Goal: Information Seeking & Learning: Learn about a topic

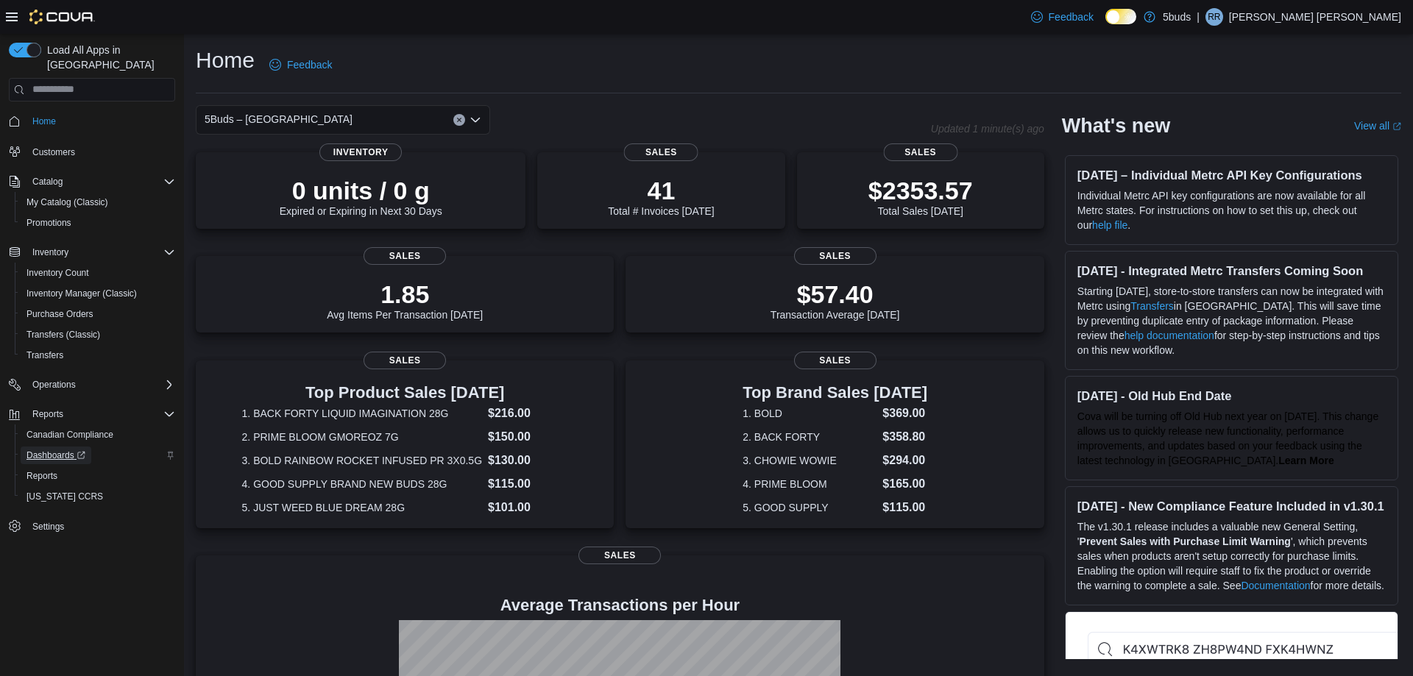
click at [50, 450] on span "Dashboards" at bounding box center [55, 456] width 59 height 12
click at [46, 470] on span "Reports" at bounding box center [41, 476] width 31 height 12
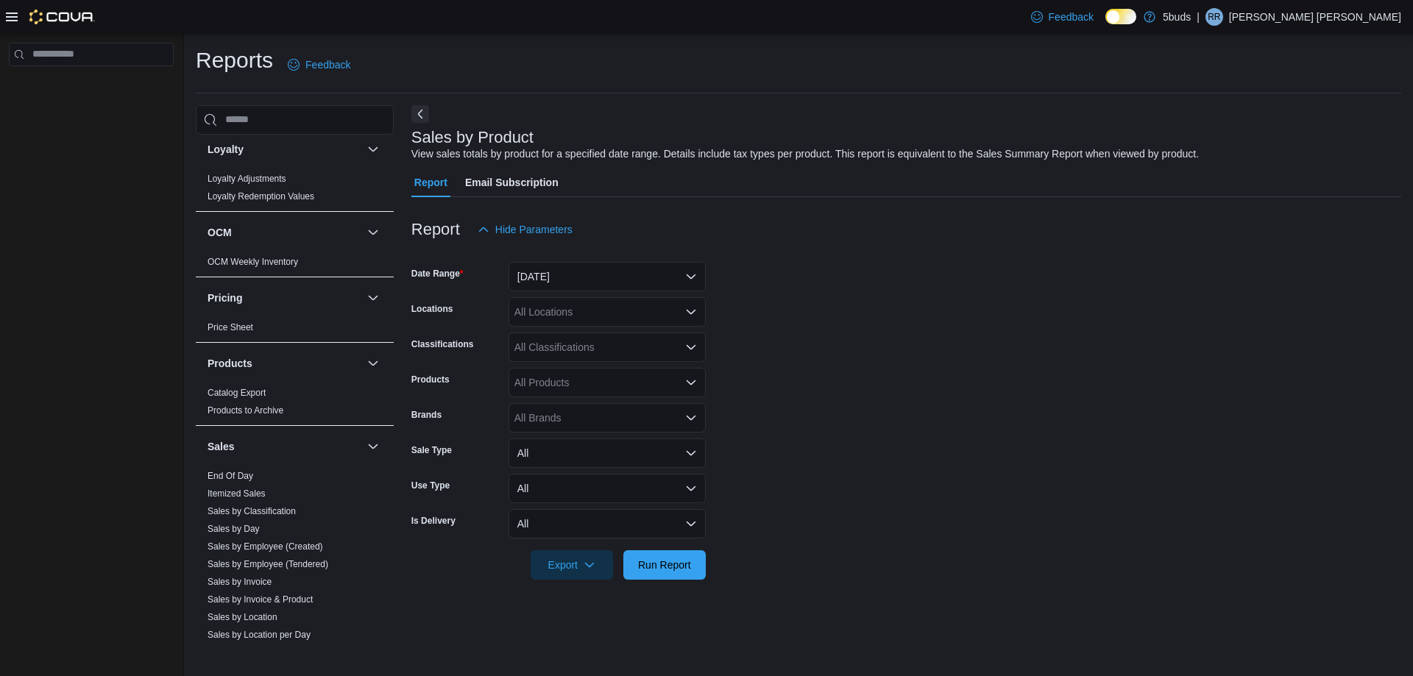
scroll to position [957, 0]
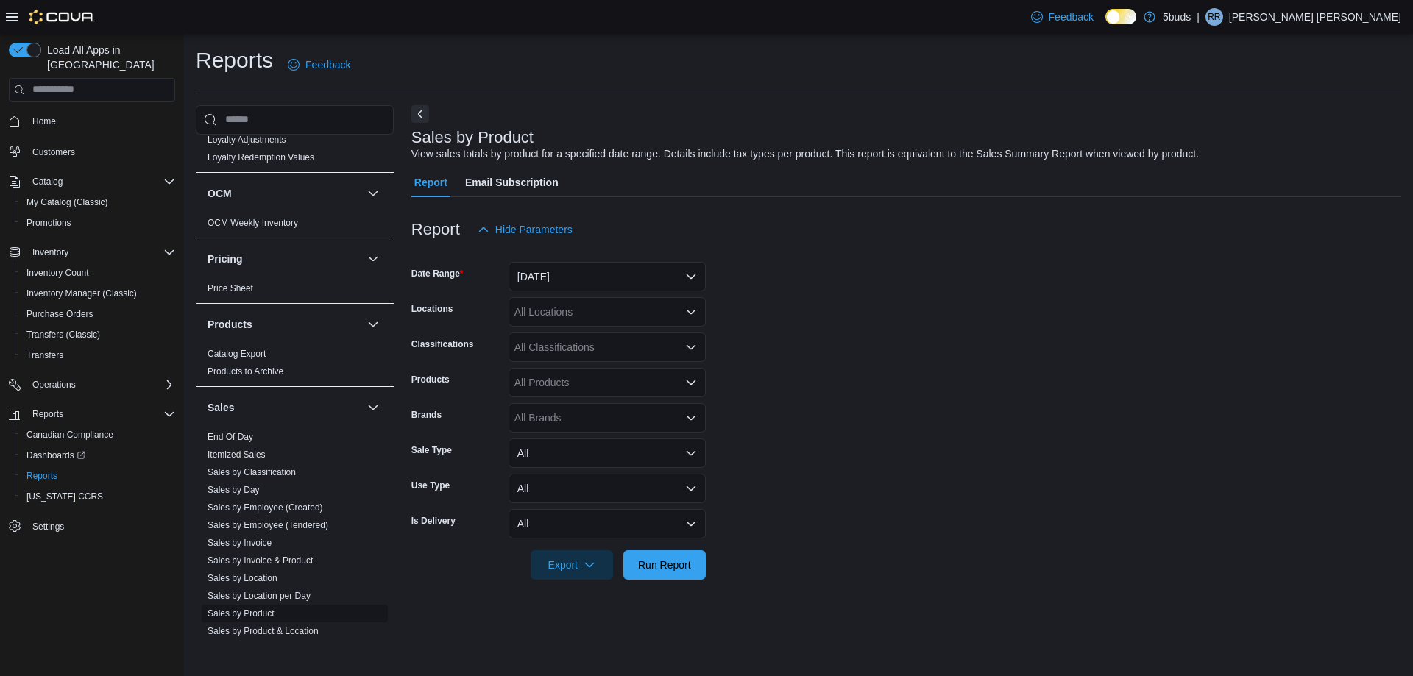
drag, startPoint x: 246, startPoint y: 606, endPoint x: 234, endPoint y: 609, distance: 12.1
click at [246, 609] on link "Sales by Product" at bounding box center [241, 614] width 67 height 10
click at [692, 277] on button "[DATE]" at bounding box center [606, 276] width 197 height 29
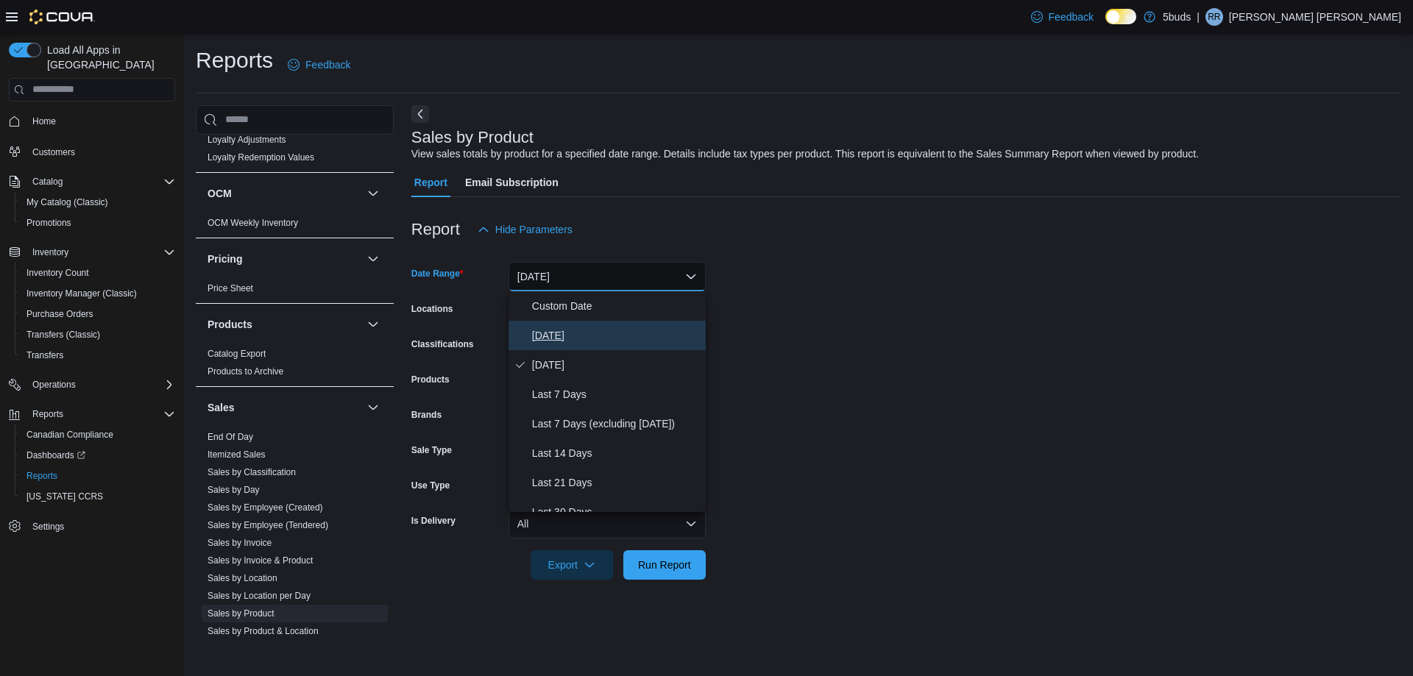
click at [608, 336] on span "Today" at bounding box center [616, 336] width 168 height 18
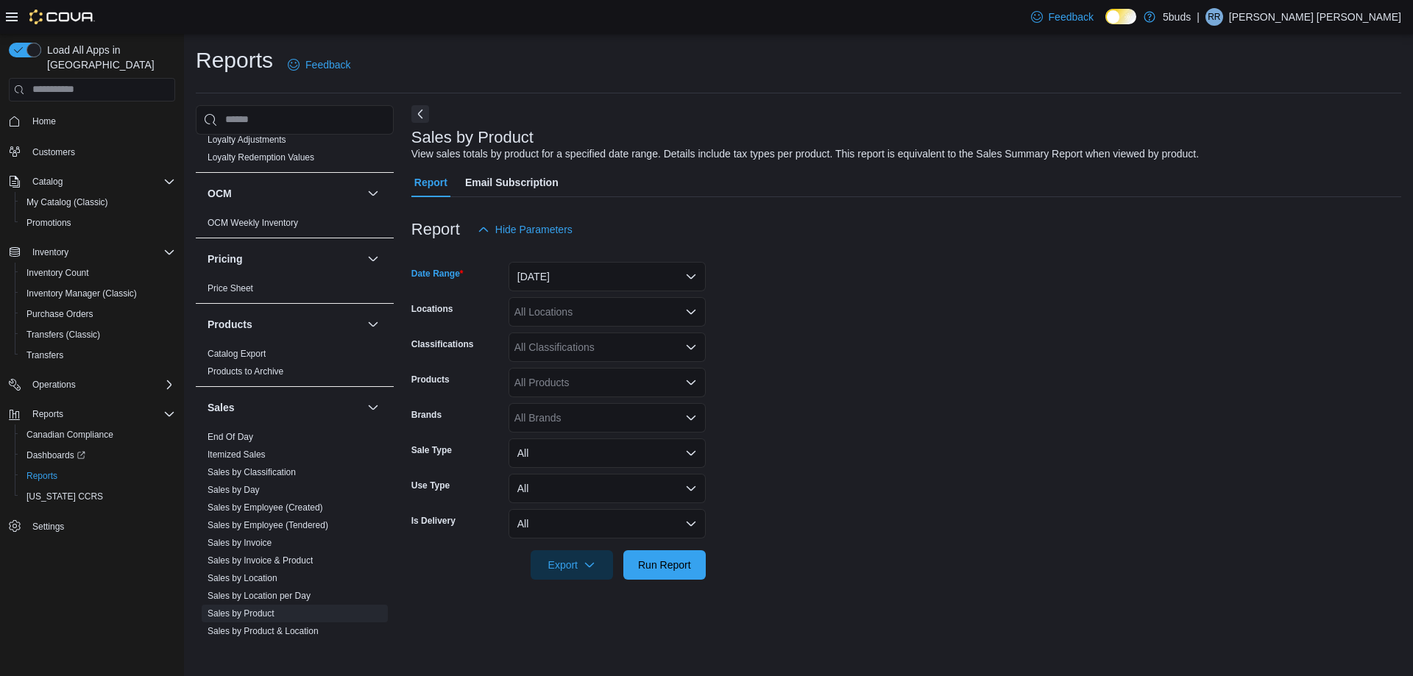
click at [689, 313] on icon "Open list of options" at bounding box center [691, 312] width 9 height 4
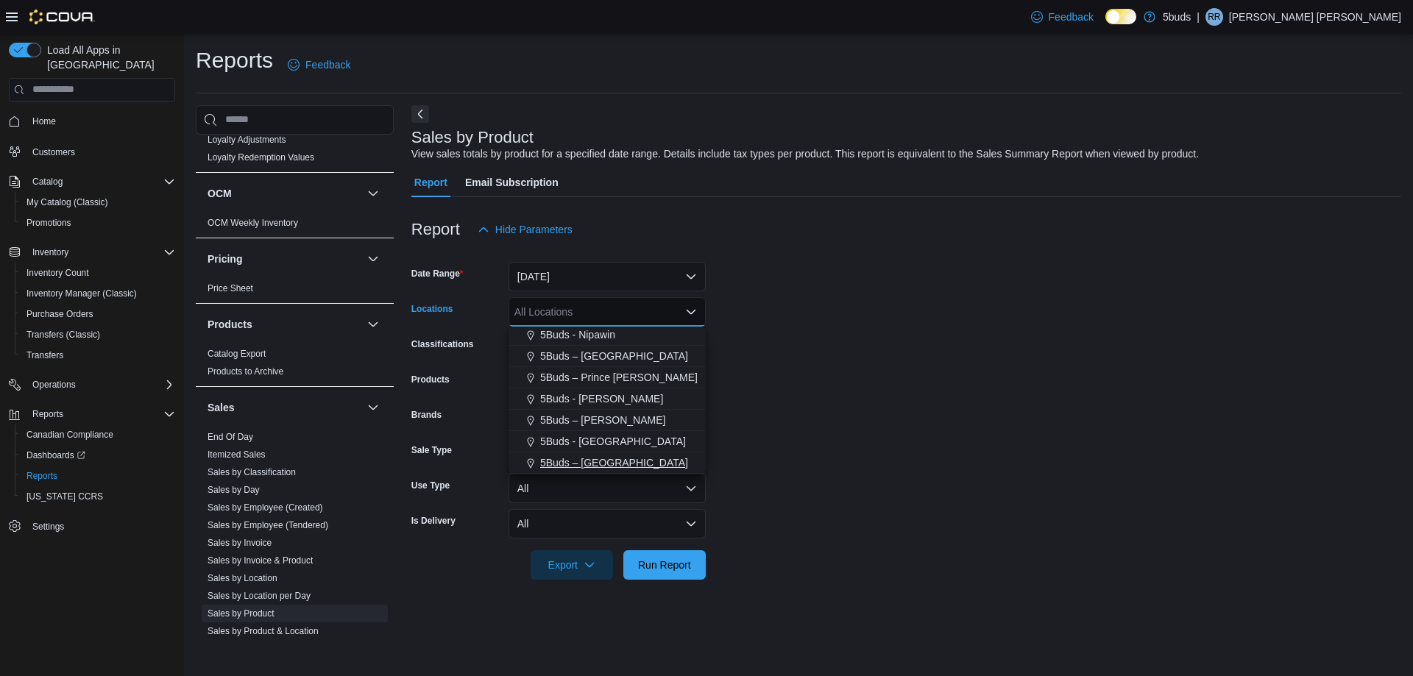
click at [629, 463] on div "5Buds – [GEOGRAPHIC_DATA]" at bounding box center [607, 462] width 180 height 15
click at [742, 439] on form "Date Range Today Locations 5Buds – Yorkton Combo box. Selected. 5Buds – Yorkton…" at bounding box center [906, 412] width 990 height 336
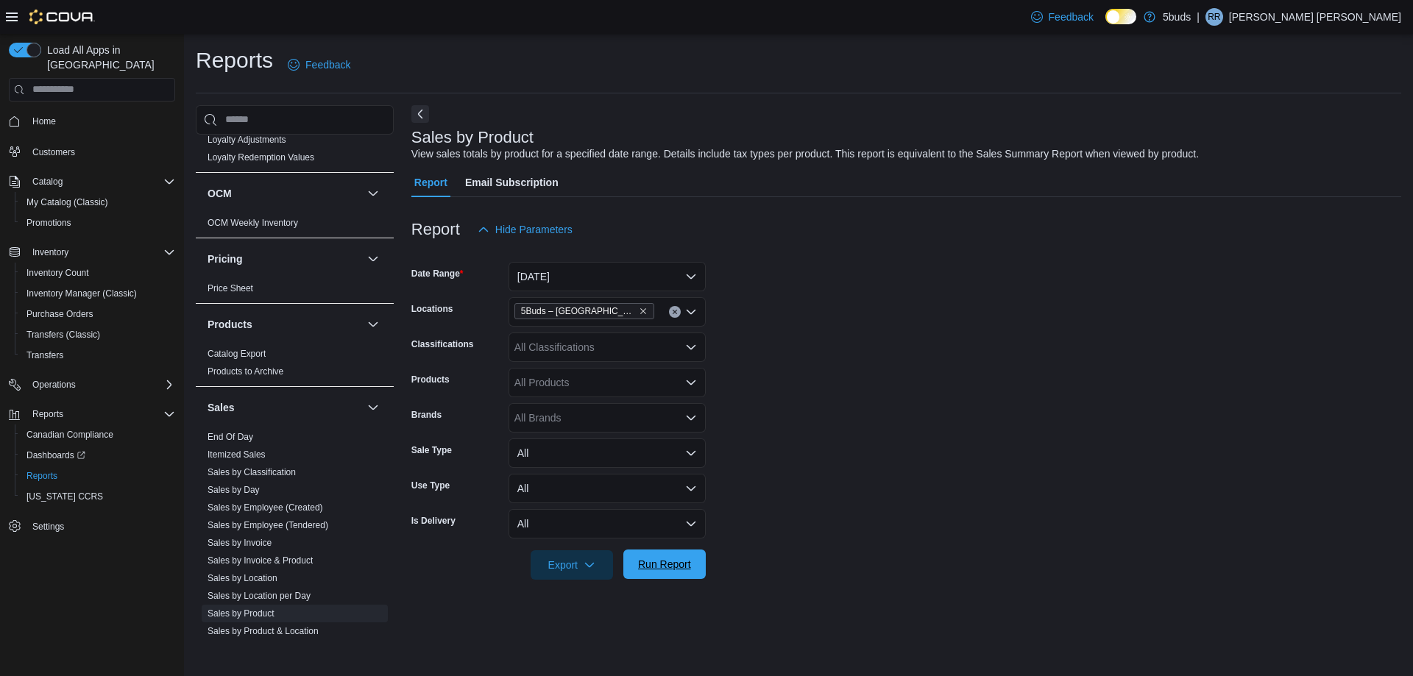
click at [671, 566] on span "Run Report" at bounding box center [664, 564] width 53 height 15
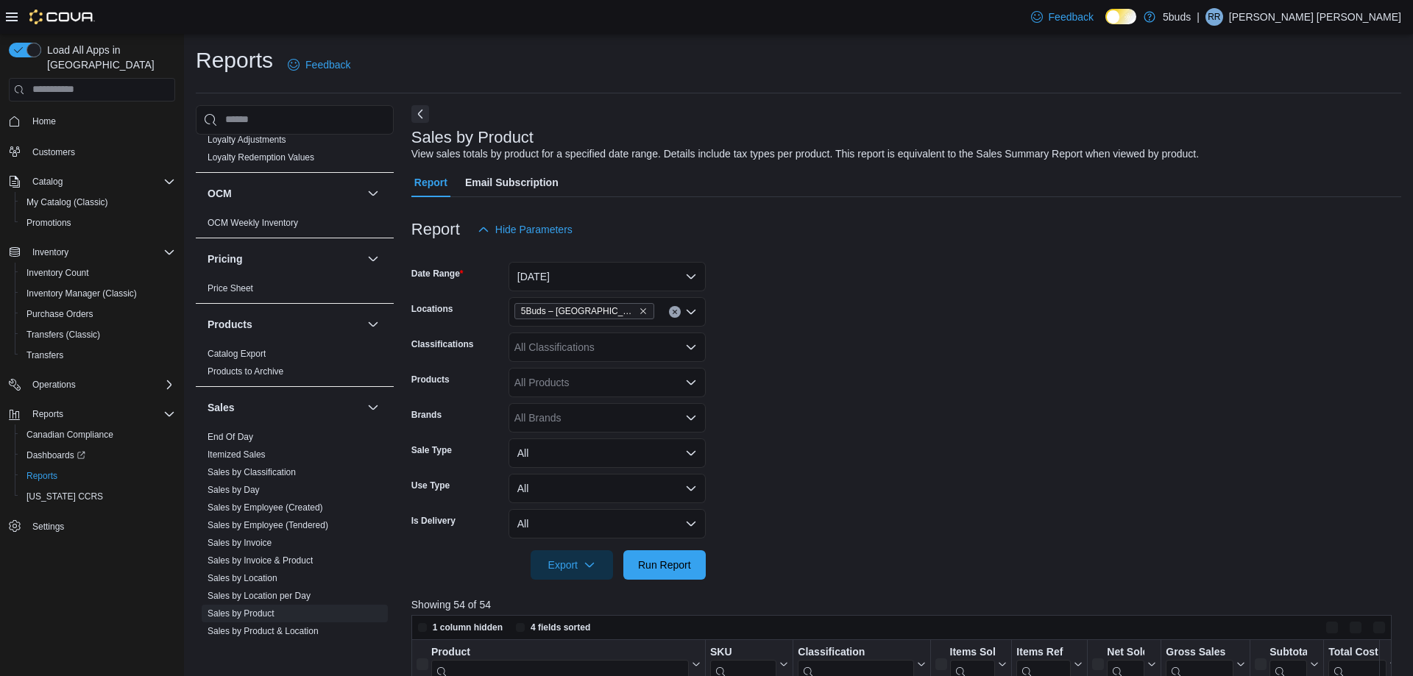
scroll to position [368, 0]
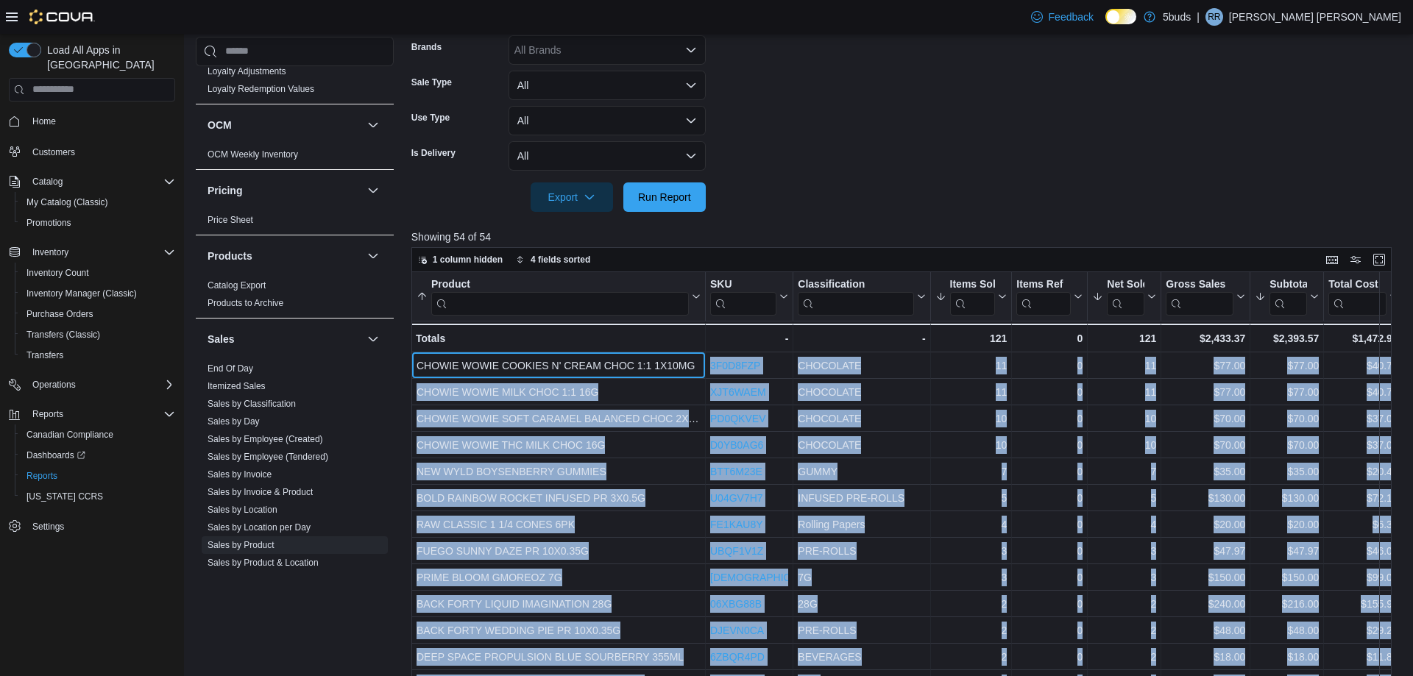
drag, startPoint x: 693, startPoint y: 362, endPoint x: 411, endPoint y: 366, distance: 282.6
click at [411, 366] on div "Product Sorted by Subtotal, descending , then sorted by Net Sold, descending , …" at bounding box center [901, 516] width 980 height 489
click at [396, 369] on div "Cash Management Cash Management Cash Out Details Compliance OCS Transaction Sub…" at bounding box center [798, 262] width 1205 height 1051
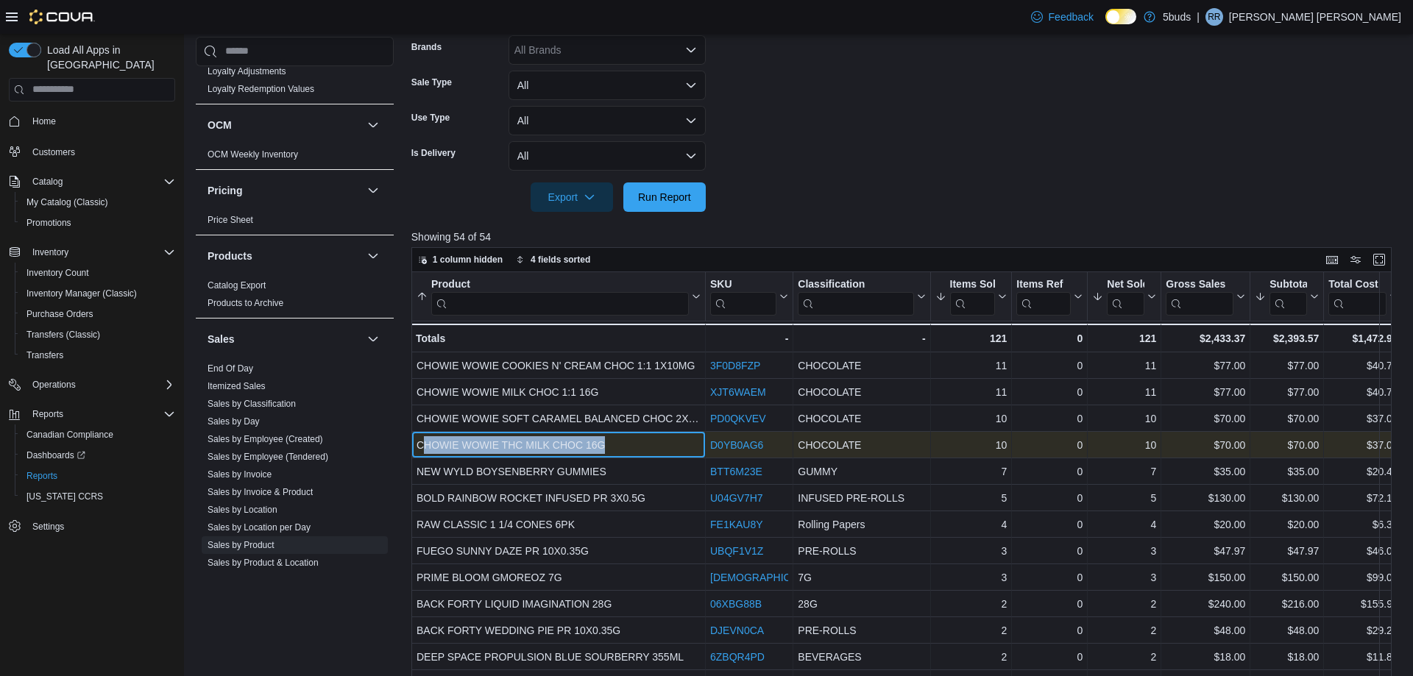
drag, startPoint x: 637, startPoint y: 443, endPoint x: 425, endPoint y: 455, distance: 212.3
click at [425, 455] on div "CHOWIE WOWIE THC MILK CHOC 16G - Product, column 1, row 4" at bounding box center [558, 445] width 294 height 26
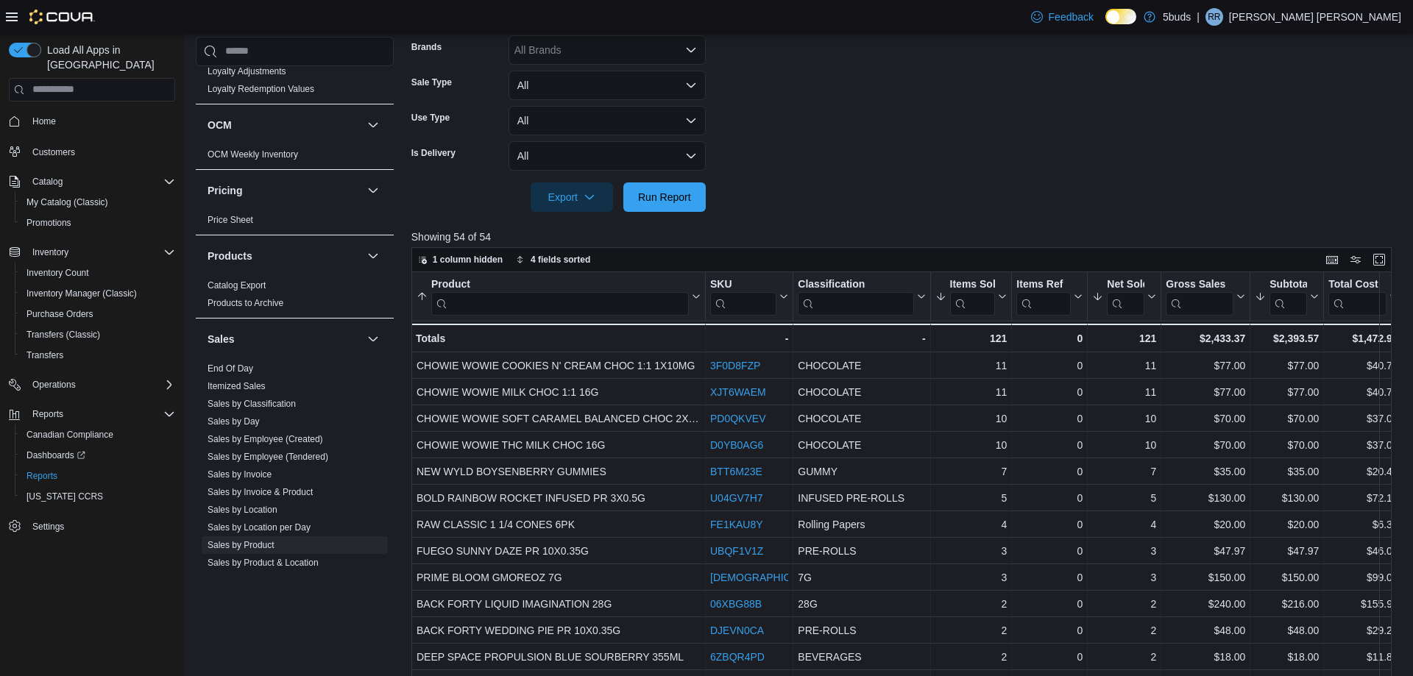
click at [136, 595] on div "Load All Apps in New Hub Home Customers Catalog My Catalog (Classic) Promotions…" at bounding box center [92, 358] width 184 height 649
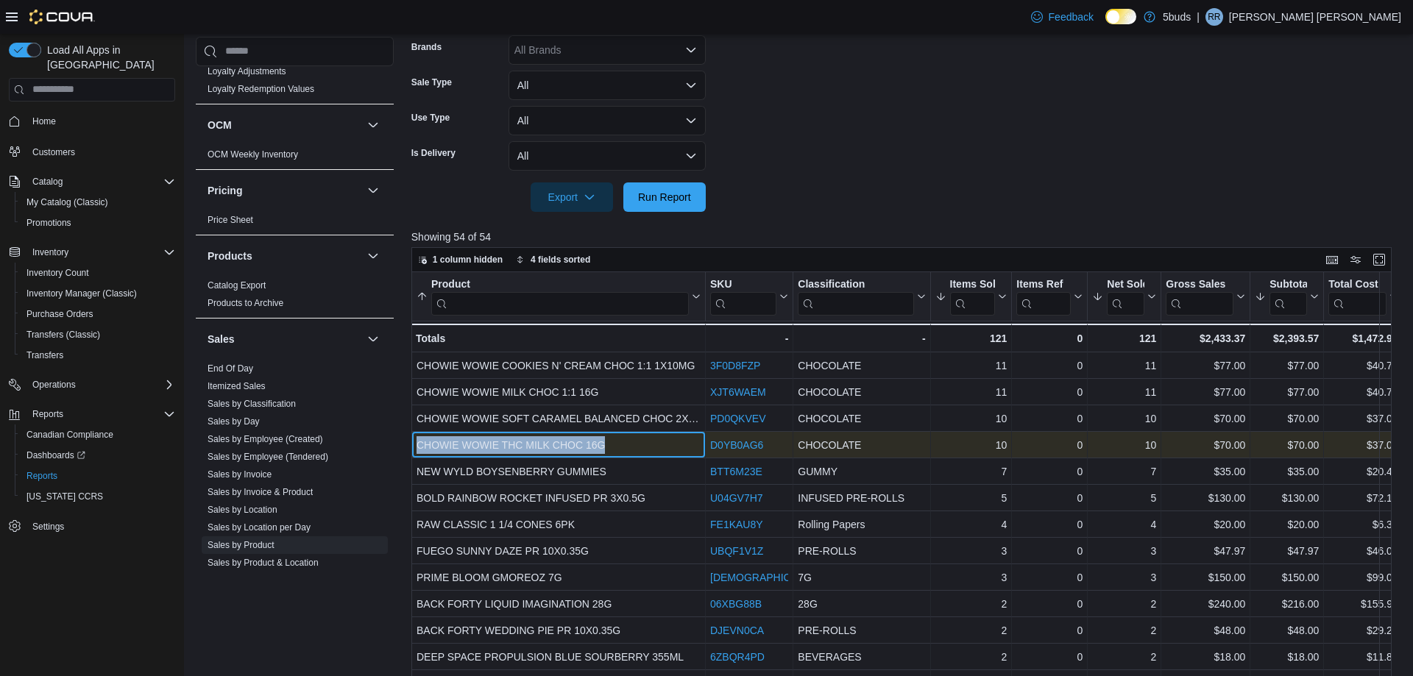
drag, startPoint x: 617, startPoint y: 444, endPoint x: 411, endPoint y: 444, distance: 206.0
click at [411, 444] on div "CHOWIE WOWIE THC MILK CHOC 16G - Product, column 1, row 4" at bounding box center [558, 445] width 294 height 26
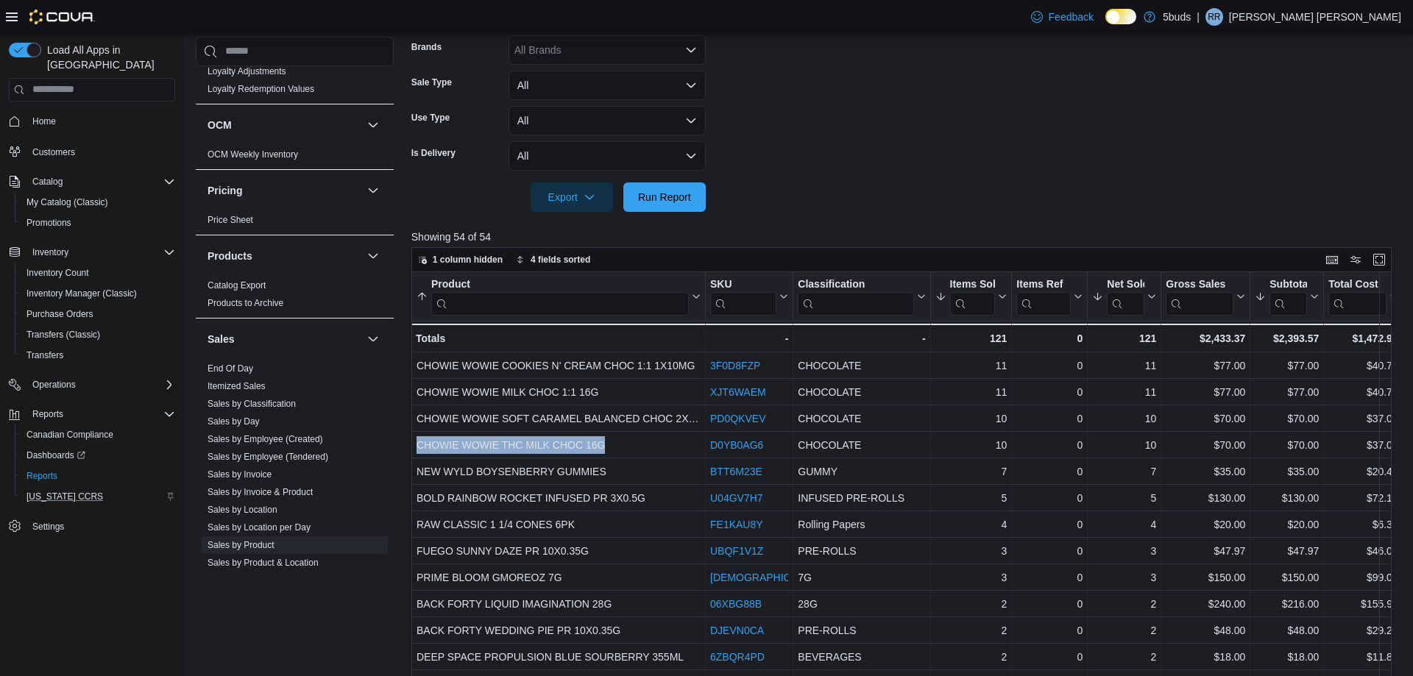
click at [153, 488] on div "[US_STATE] CCRS" at bounding box center [98, 497] width 155 height 18
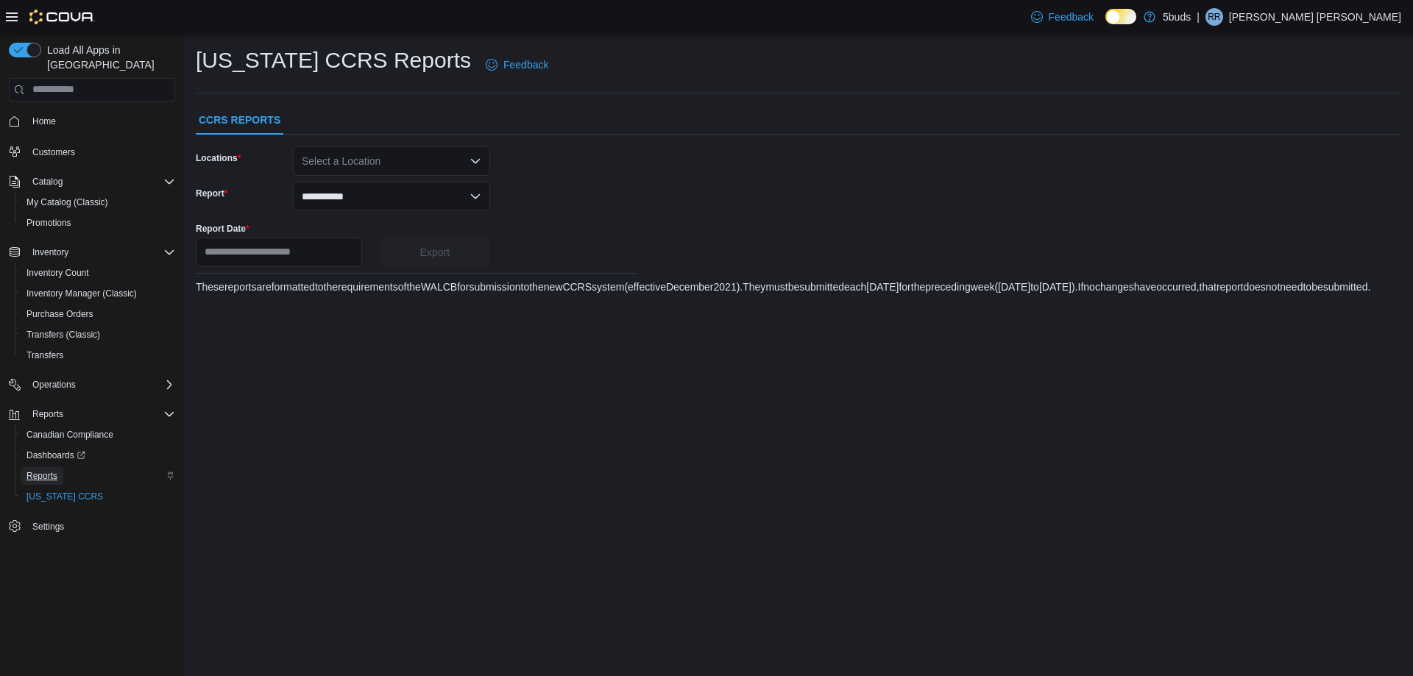
click at [49, 470] on span "Reports" at bounding box center [41, 476] width 31 height 12
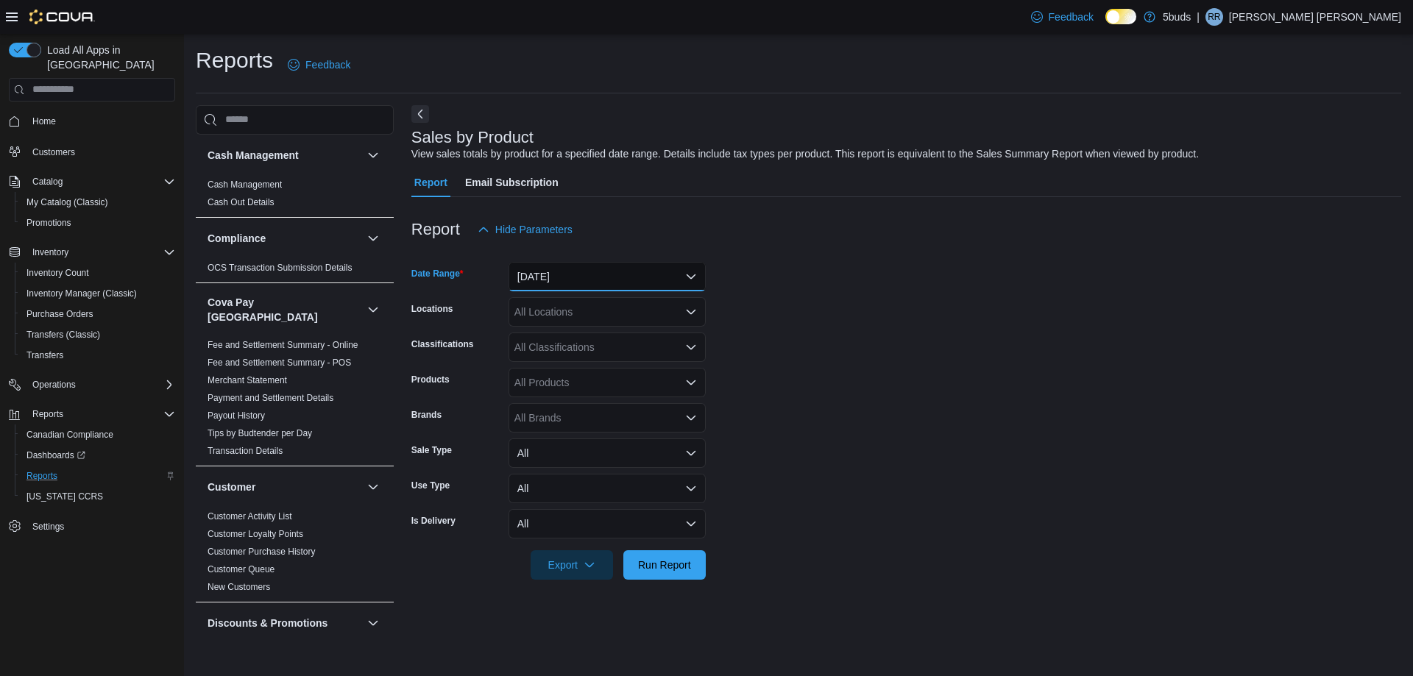
click at [698, 274] on button "[DATE]" at bounding box center [606, 276] width 197 height 29
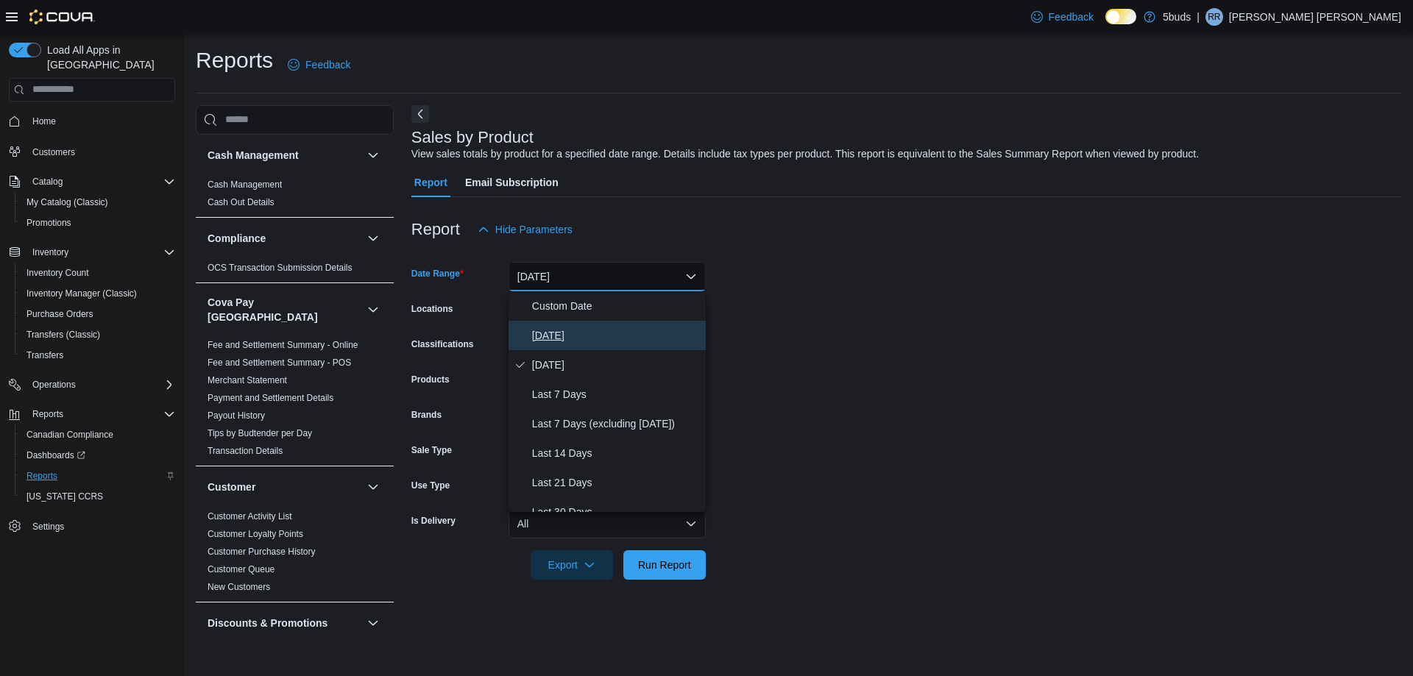
click at [591, 339] on span "Today" at bounding box center [616, 336] width 168 height 18
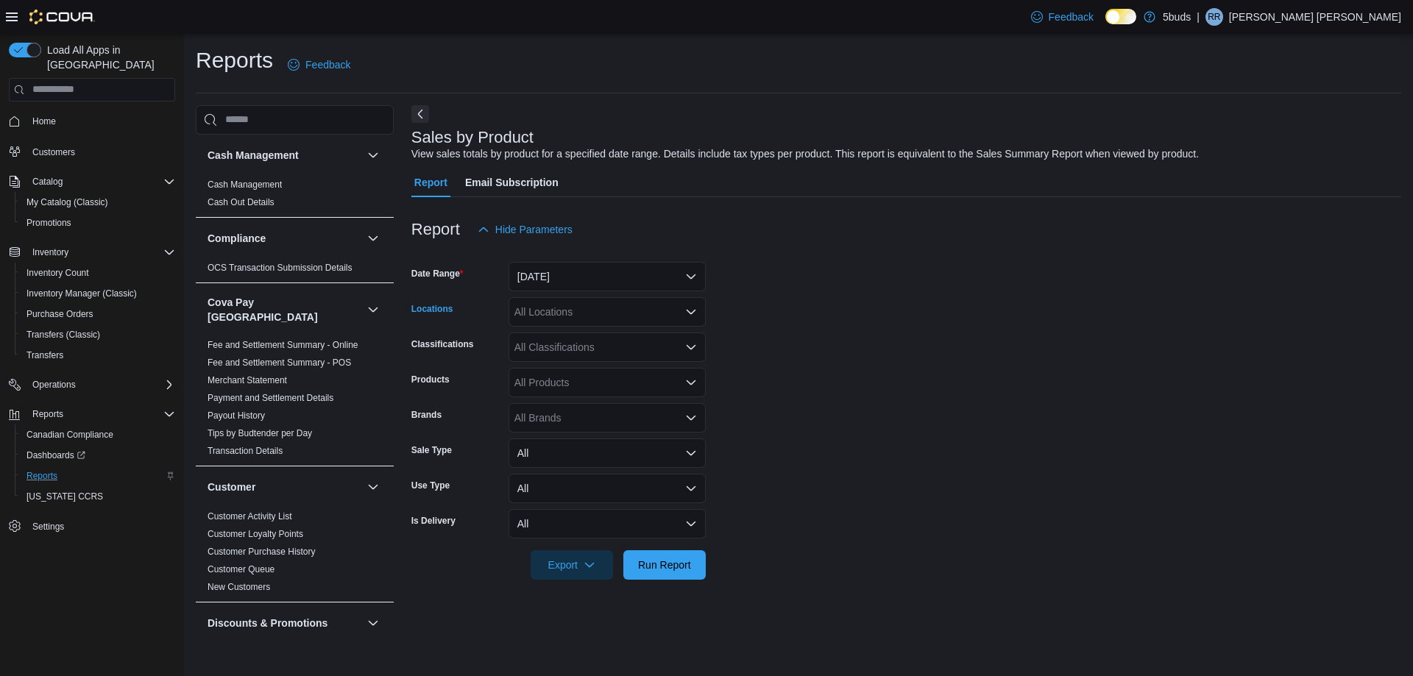
click at [691, 306] on icon "Open list of options" at bounding box center [691, 312] width 12 height 12
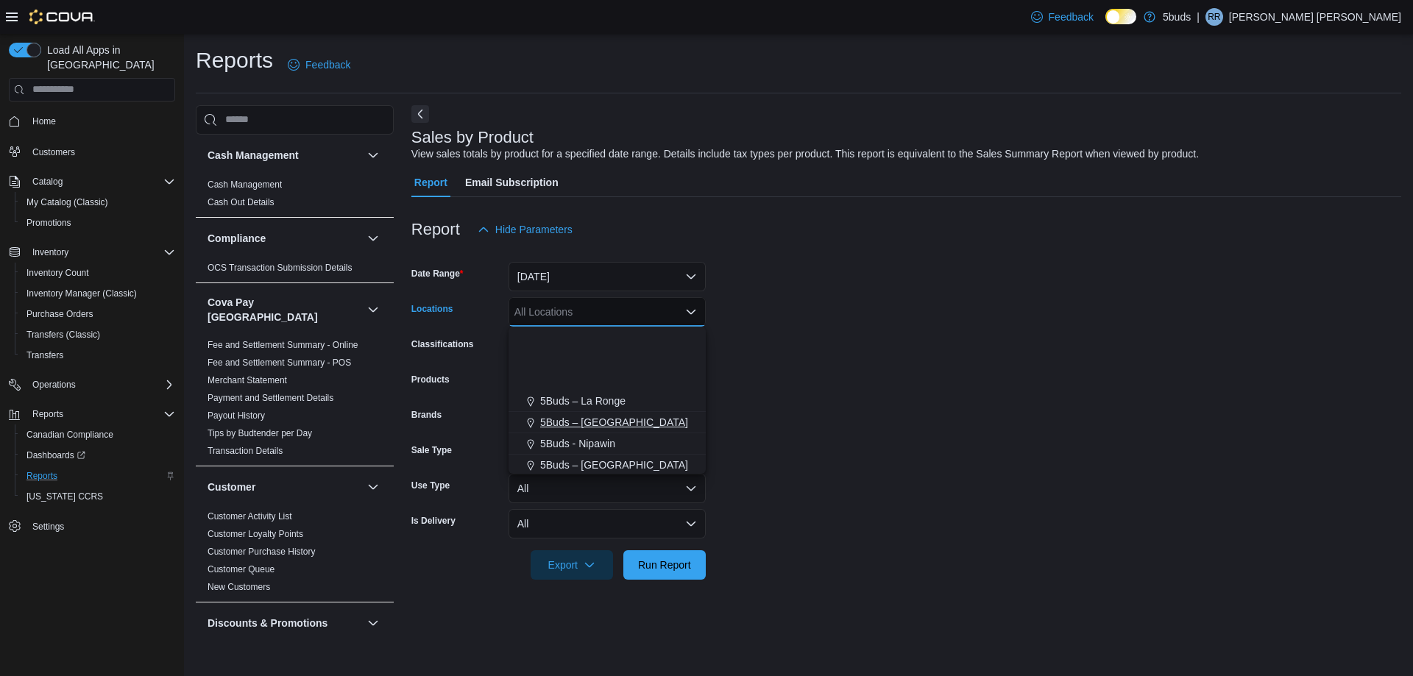
scroll to position [109, 0]
click at [576, 462] on span "5Buds – [GEOGRAPHIC_DATA]" at bounding box center [614, 462] width 148 height 15
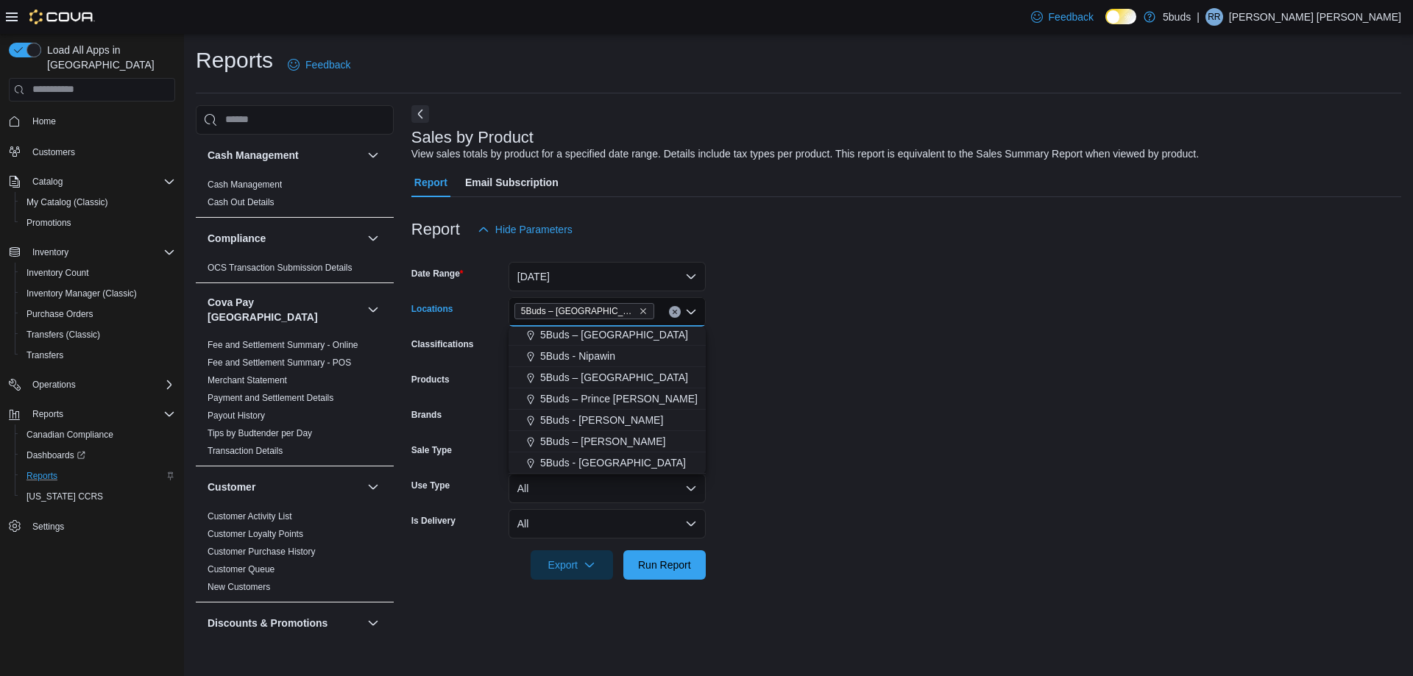
scroll to position [88, 0]
click at [684, 570] on span "Run Report" at bounding box center [664, 564] width 53 height 15
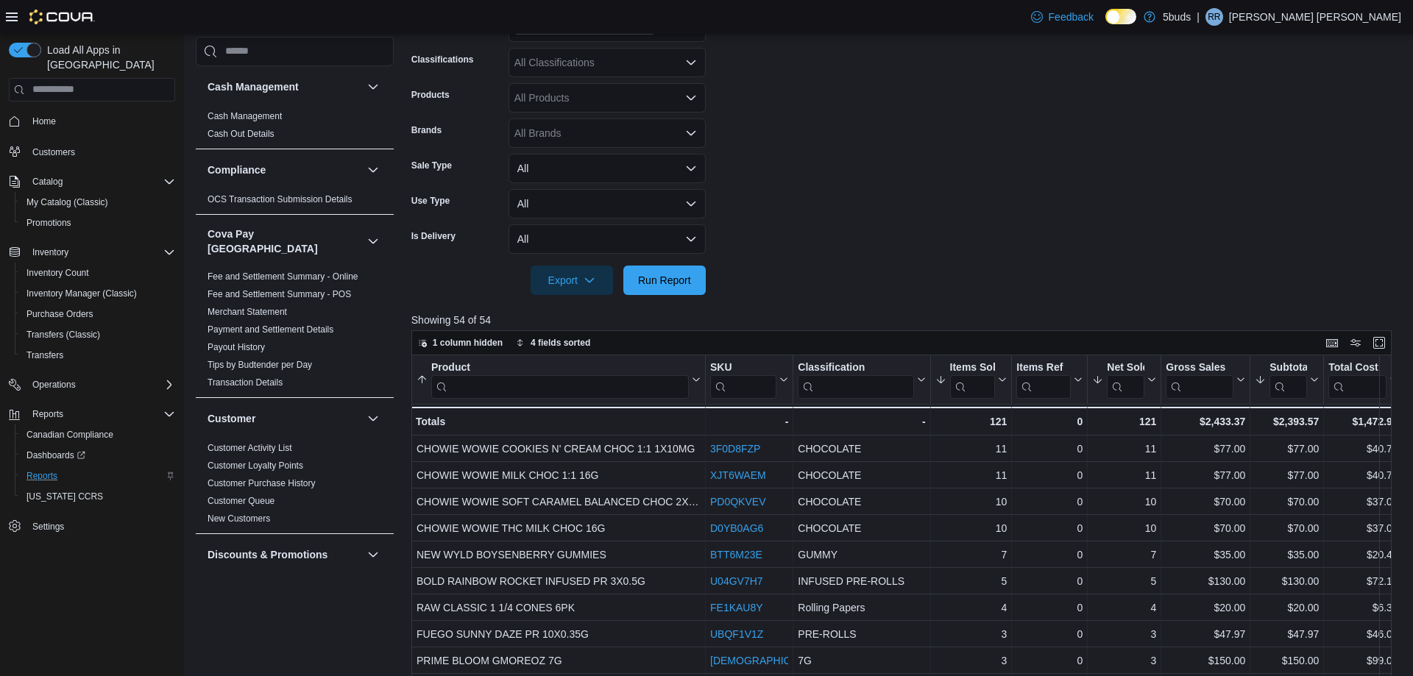
scroll to position [294, 0]
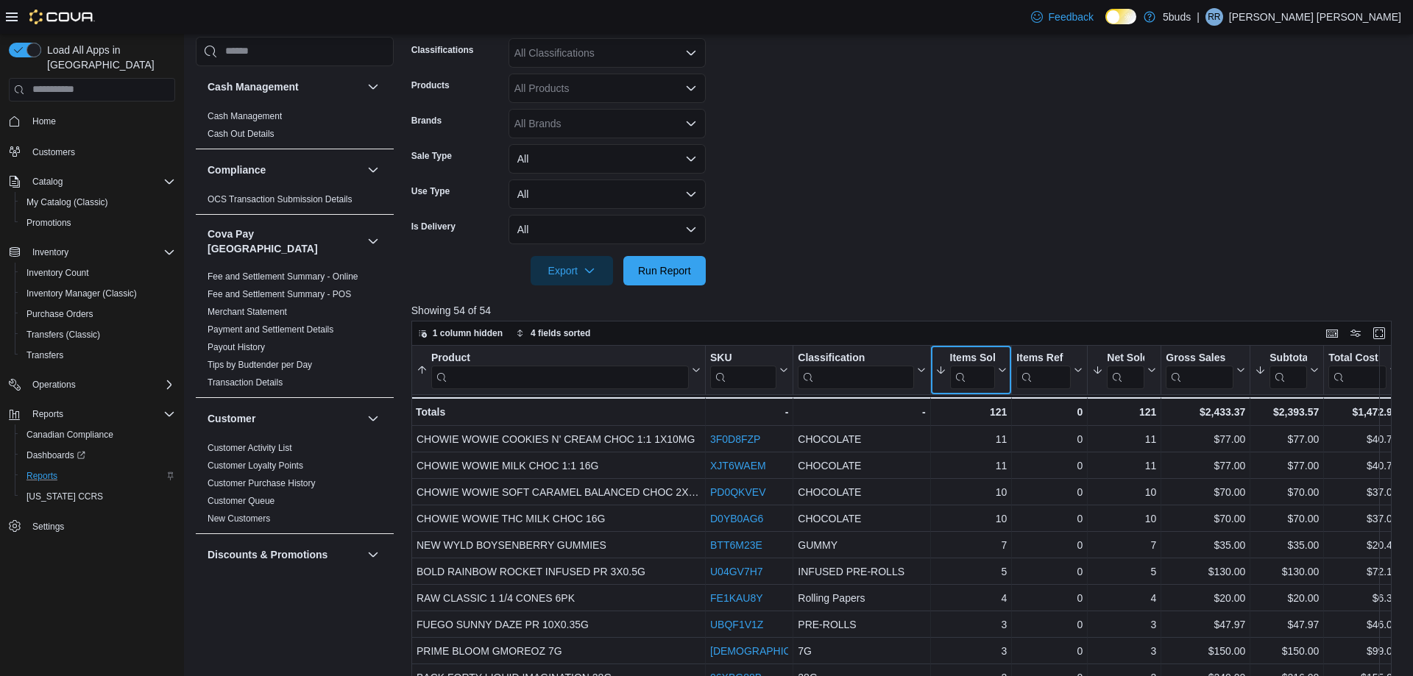
click at [1004, 369] on icon at bounding box center [1001, 370] width 12 height 9
click at [990, 446] on span "Sort High-Low" at bounding box center [981, 445] width 56 height 12
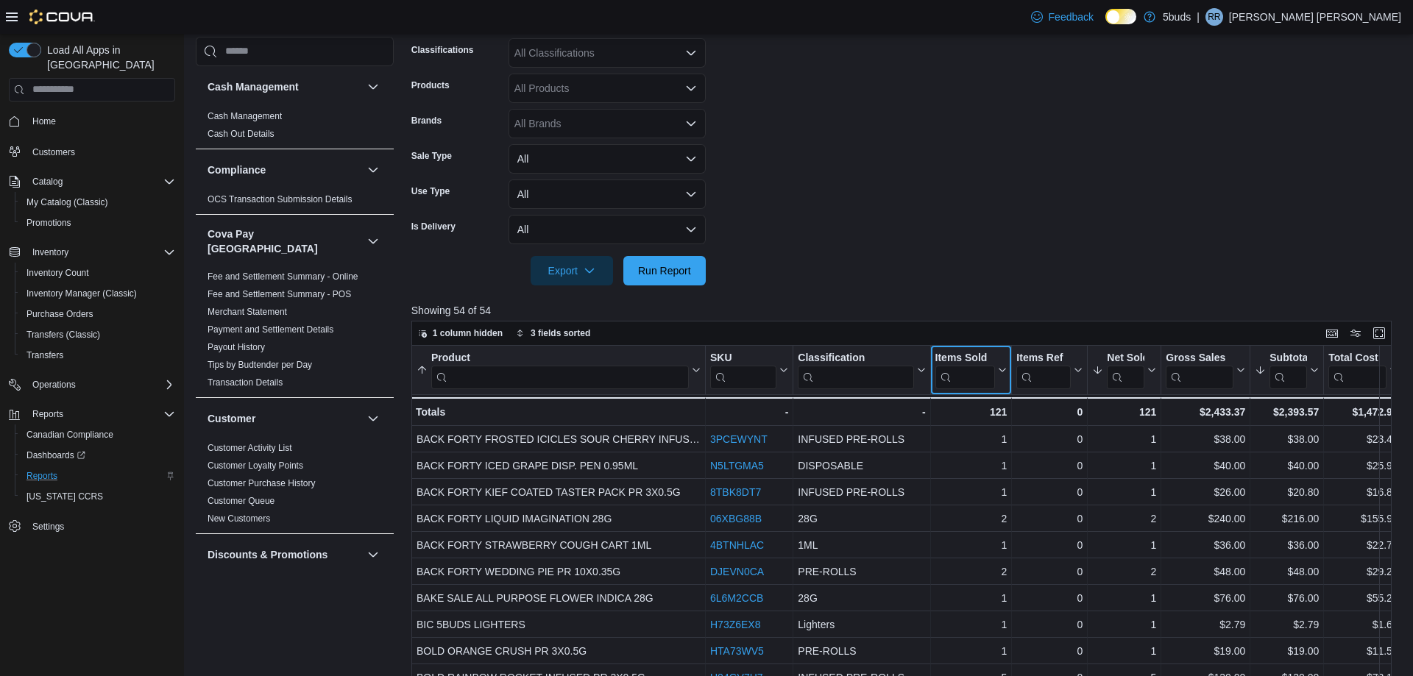
click at [1002, 372] on icon at bounding box center [1001, 370] width 12 height 9
click at [995, 444] on span "Sort High-Low" at bounding box center [981, 445] width 56 height 12
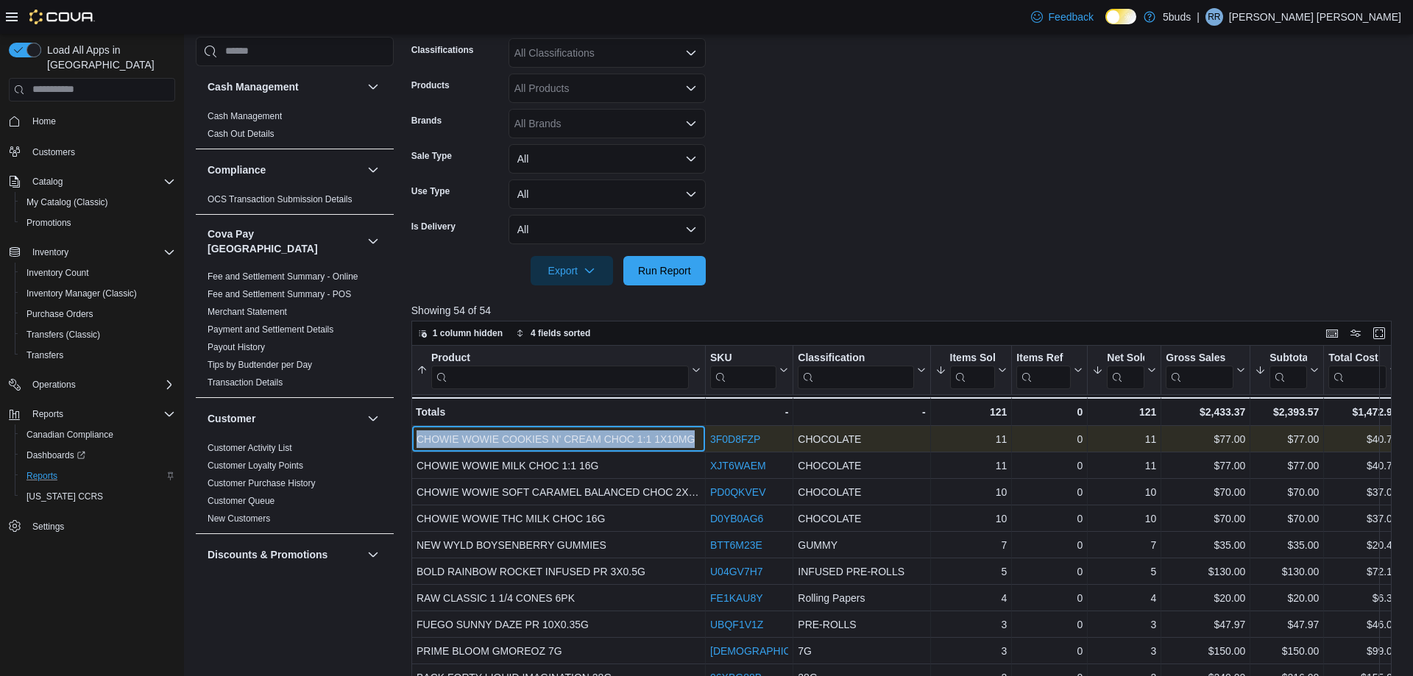
drag, startPoint x: 694, startPoint y: 439, endPoint x: 414, endPoint y: 440, distance: 280.4
click at [414, 440] on div "CHOWIE WOWIE COOKIES N' CREAM CHOC 1:1 1X10MG - Product, column 1, row 1" at bounding box center [558, 439] width 294 height 26
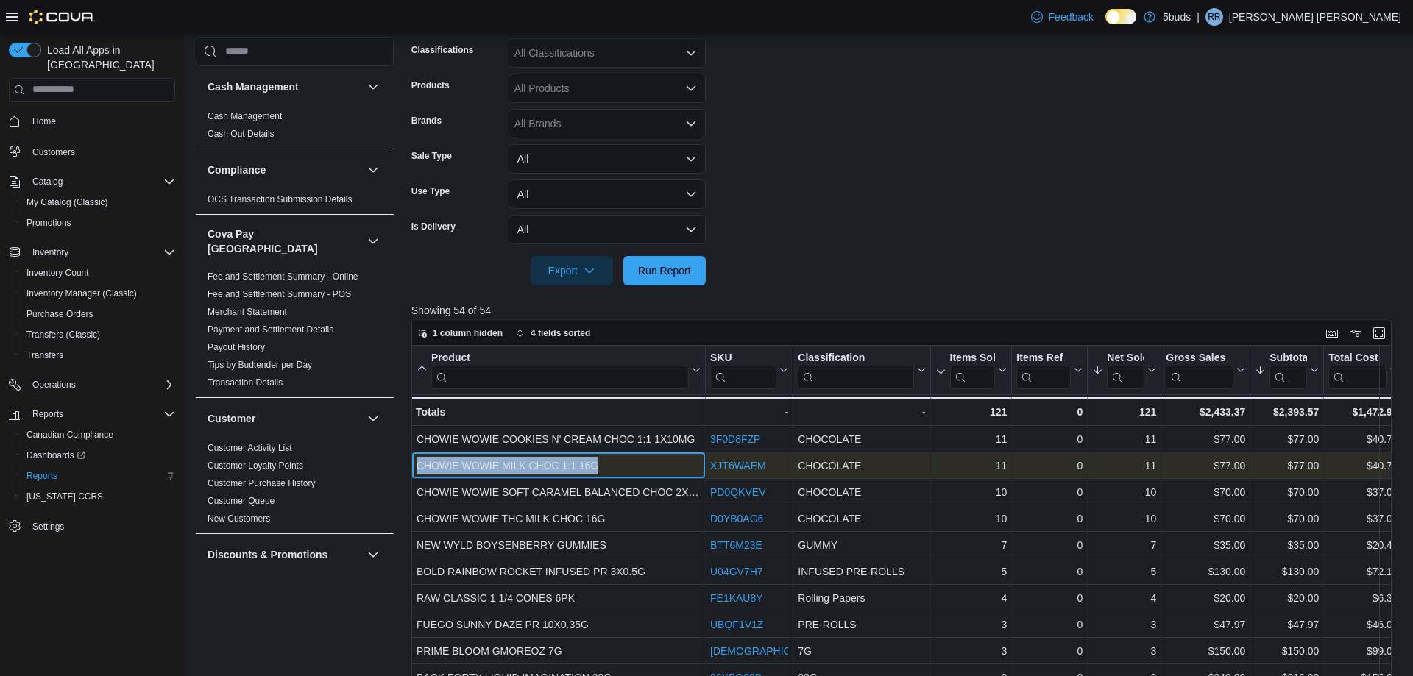
drag, startPoint x: 609, startPoint y: 466, endPoint x: 414, endPoint y: 463, distance: 195.0
click at [414, 463] on div "CHOWIE WOWIE MILK CHOC 1:1 16G - Product, column 1, row 2" at bounding box center [558, 466] width 294 height 26
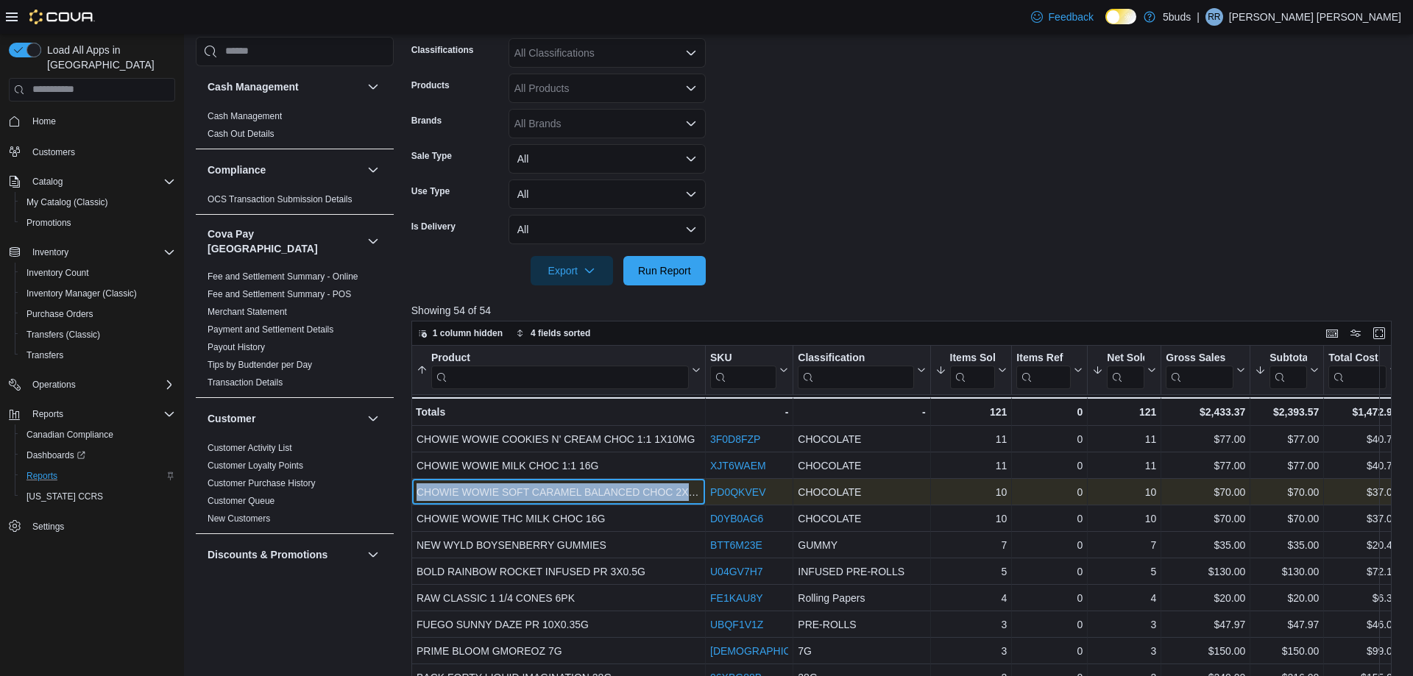
drag, startPoint x: 696, startPoint y: 492, endPoint x: 413, endPoint y: 491, distance: 283.3
click at [413, 491] on div "CHOWIE WOWIE SOFT CARAMEL BALANCED CHOC 2X5MG - Product, column 1, row 3" at bounding box center [558, 492] width 294 height 26
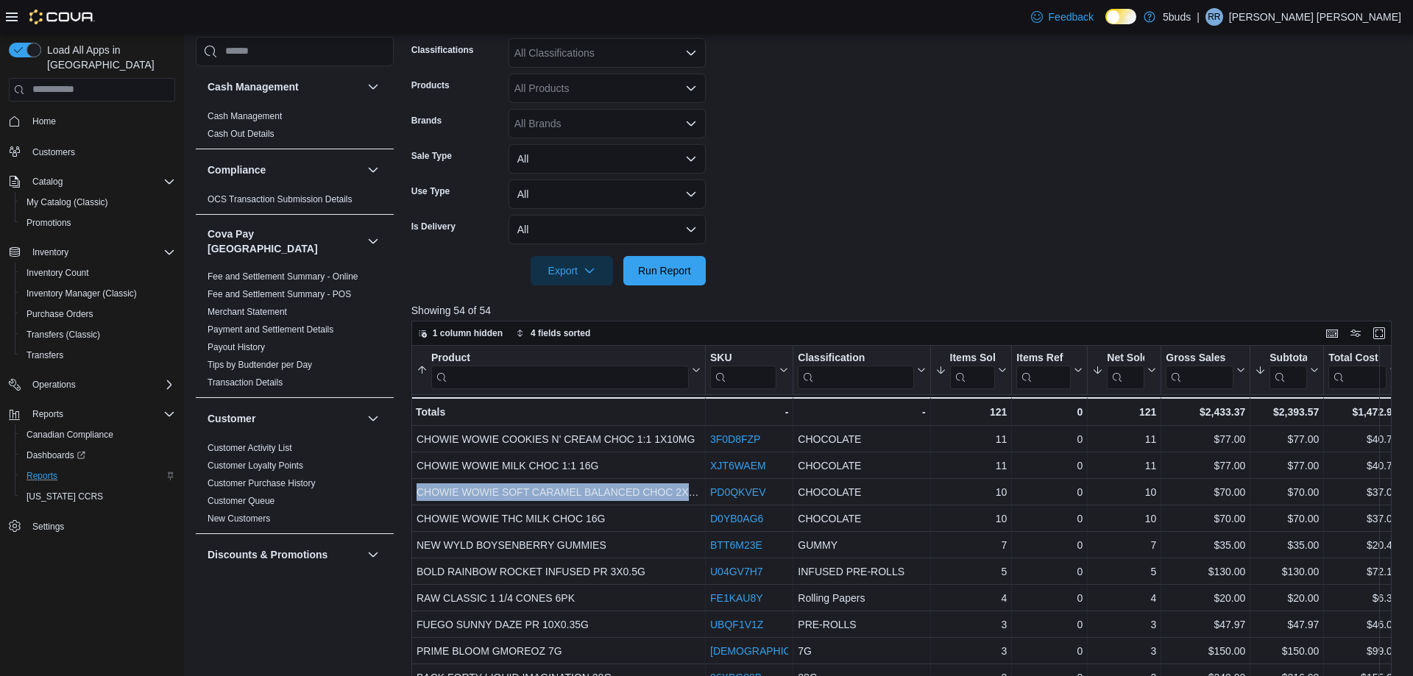
drag, startPoint x: 294, startPoint y: 631, endPoint x: 310, endPoint y: 628, distance: 16.6
click at [294, 631] on div "Cash Management Cash Management Cash Out Details Compliance OCS Transaction Sub…" at bounding box center [295, 341] width 198 height 609
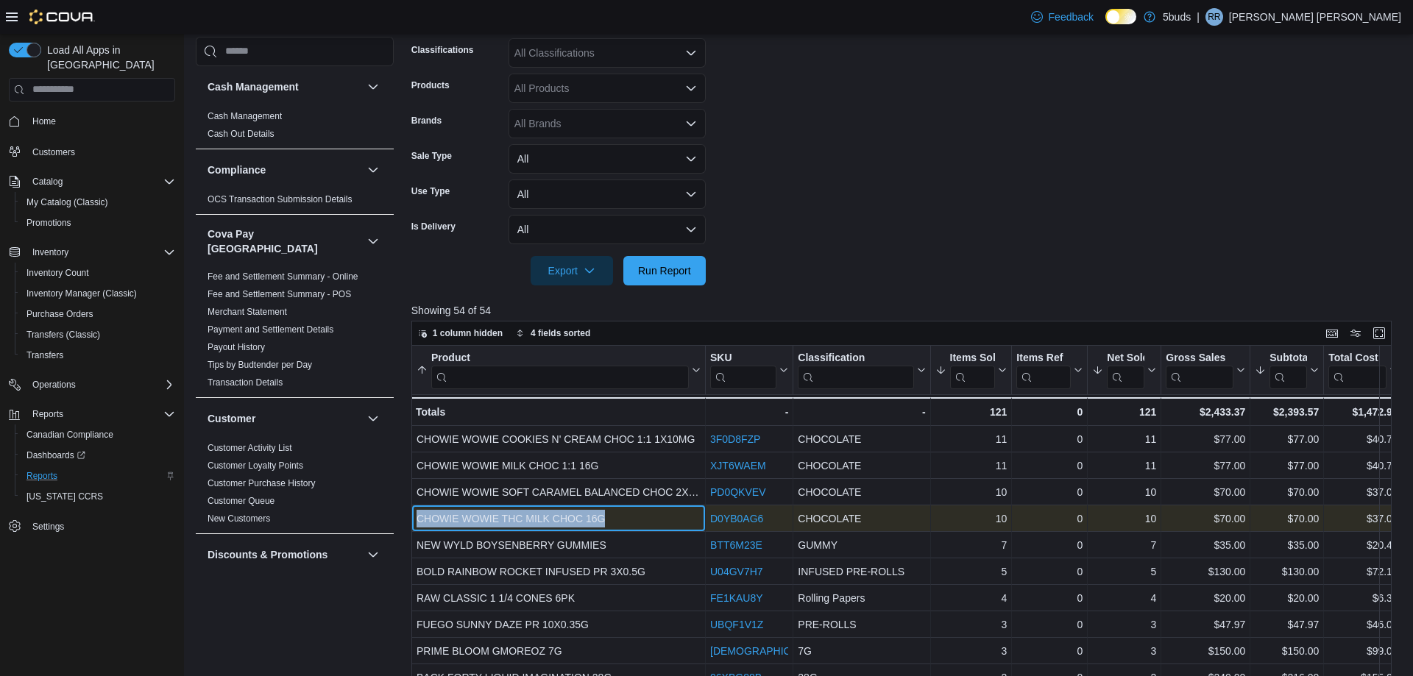
drag, startPoint x: 613, startPoint y: 518, endPoint x: 416, endPoint y: 514, distance: 196.5
click at [416, 514] on div "CHOWIE WOWIE THC MILK CHOC 16G" at bounding box center [558, 519] width 284 height 18
copy div "CHOWIE WOWIE THC MILK CHOC 16G"
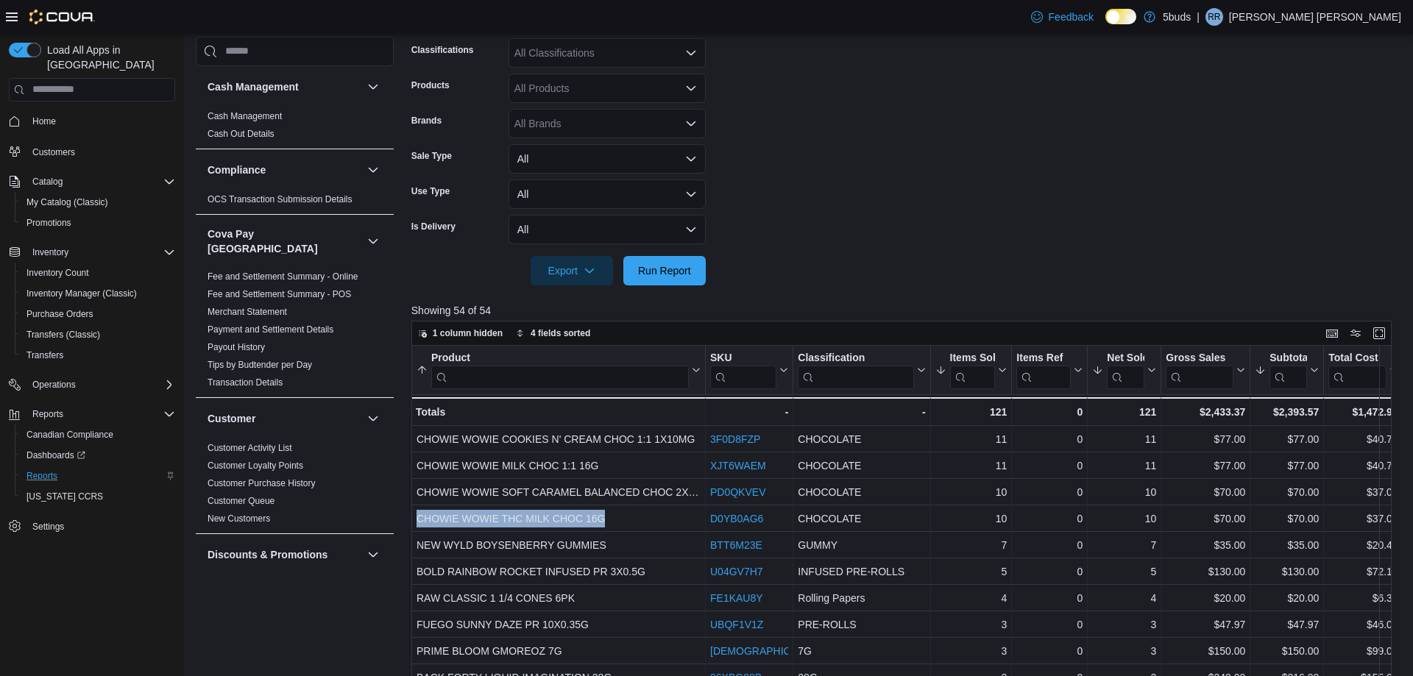
click at [801, 174] on form "Date Range Today Locations 5Buds – Yorkton Classifications All Classifications …" at bounding box center [906, 118] width 990 height 336
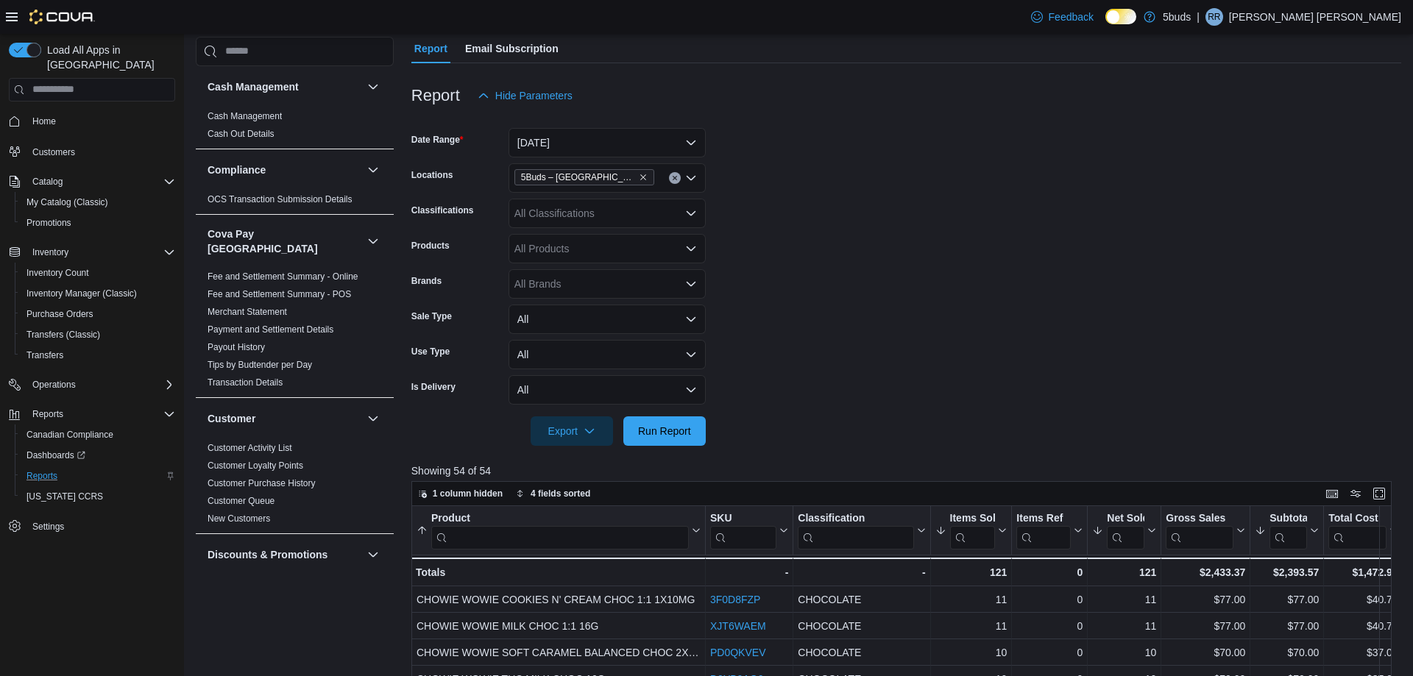
scroll to position [50, 0]
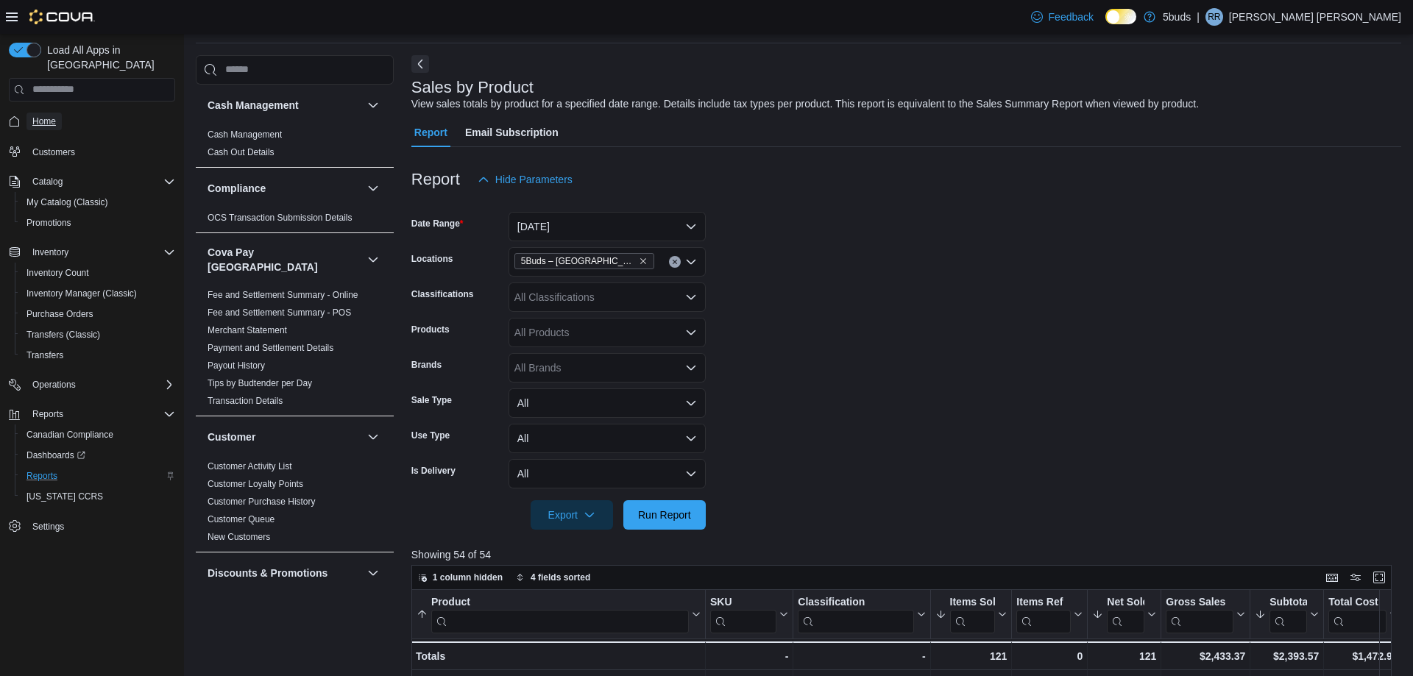
click at [46, 116] on span "Home" at bounding box center [44, 122] width 24 height 12
